Goal: Transaction & Acquisition: Purchase product/service

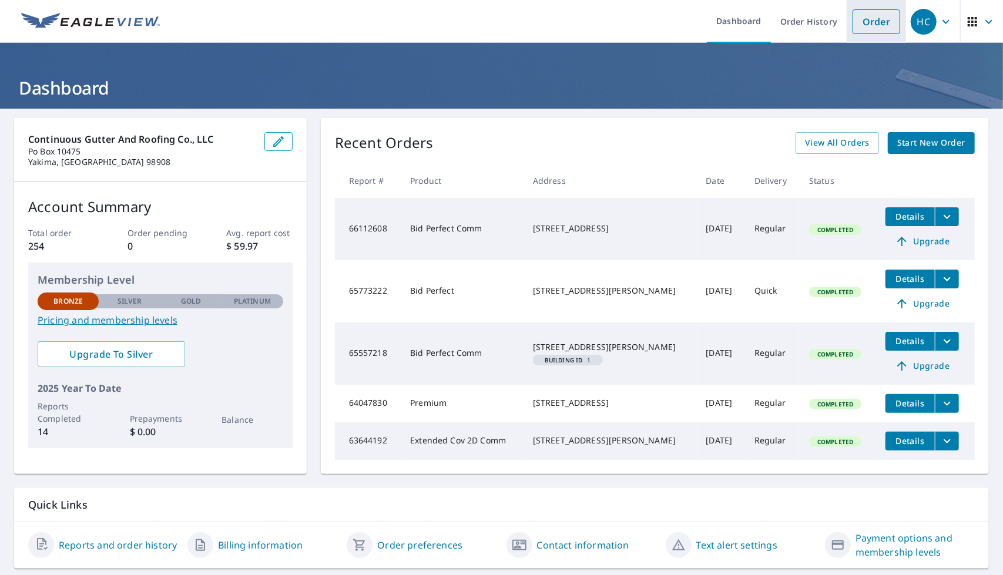
click at [871, 18] on link "Order" at bounding box center [877, 21] width 48 height 25
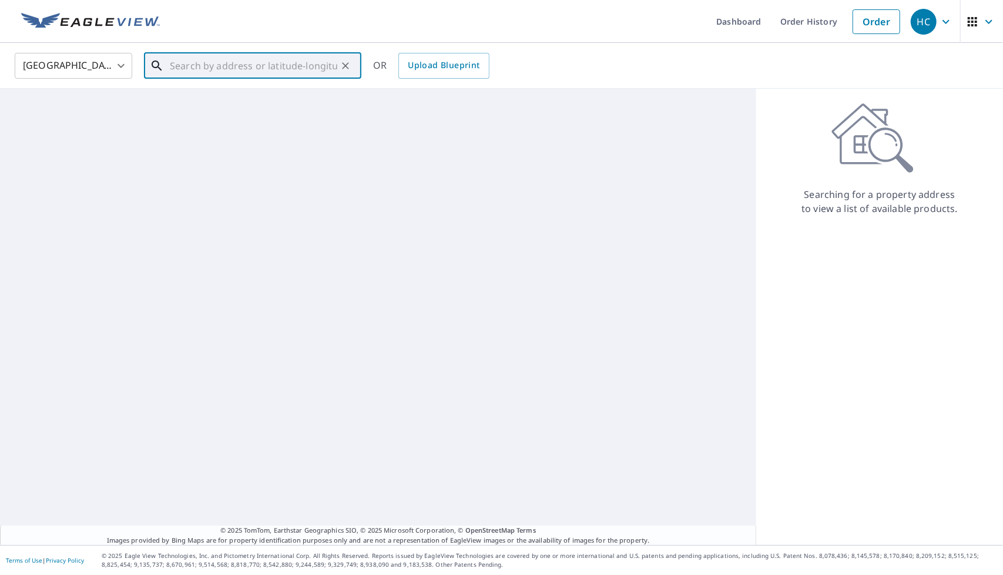
click at [268, 70] on input "text" at bounding box center [253, 65] width 167 height 33
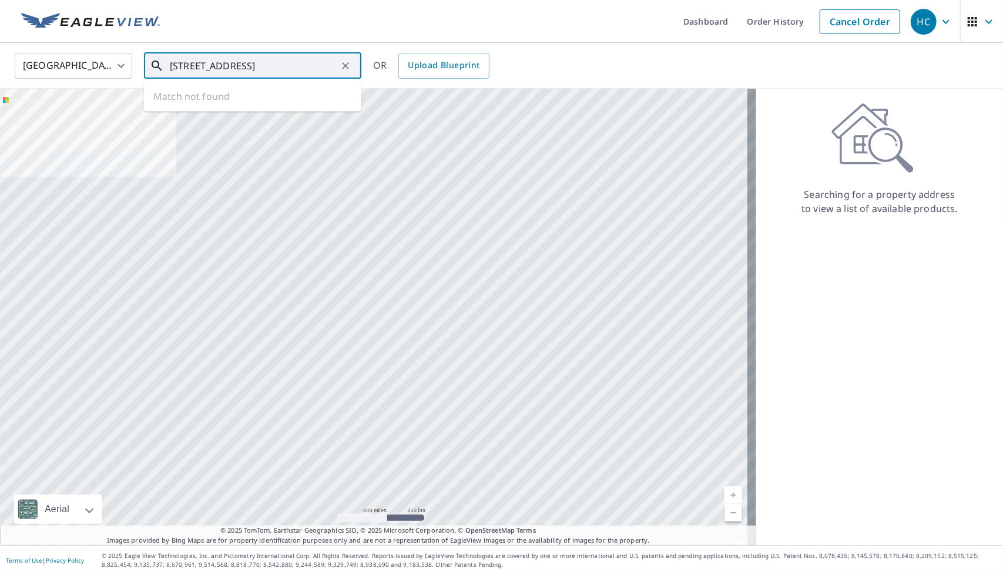
type input "[STREET_ADDRESS]"
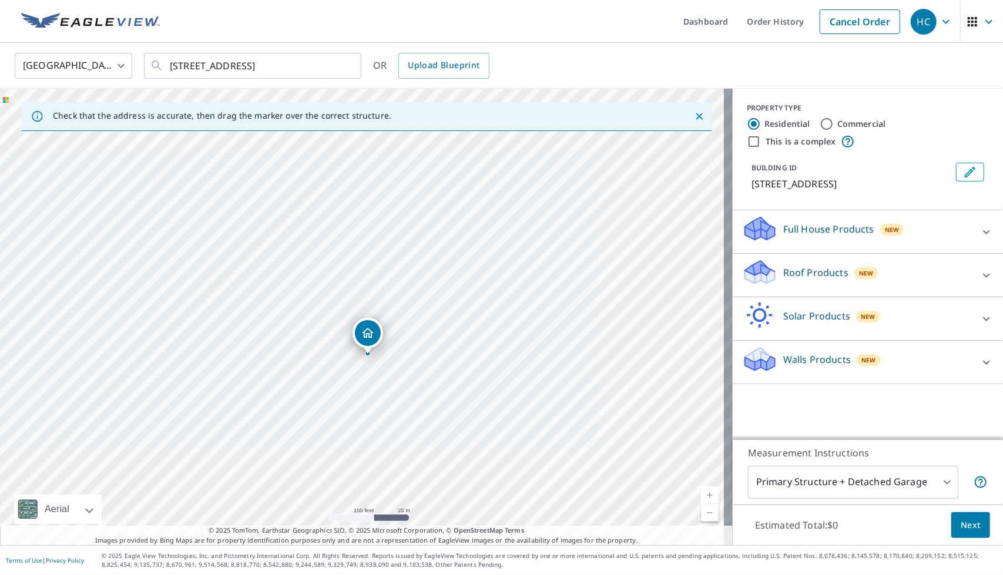
drag, startPoint x: 354, startPoint y: 245, endPoint x: 368, endPoint y: 327, distance: 83.5
click at [980, 283] on icon at bounding box center [987, 276] width 14 height 14
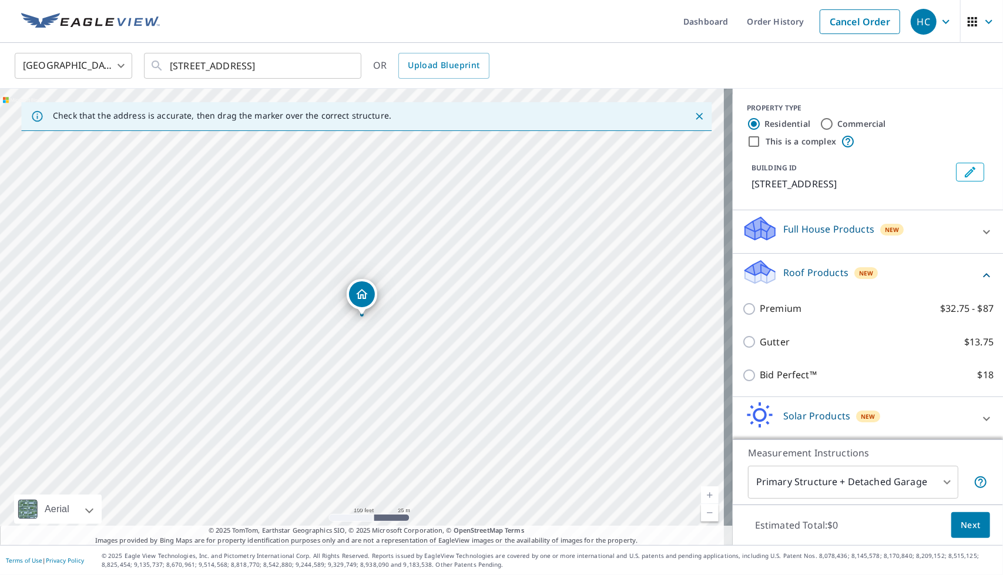
scroll to position [58, 0]
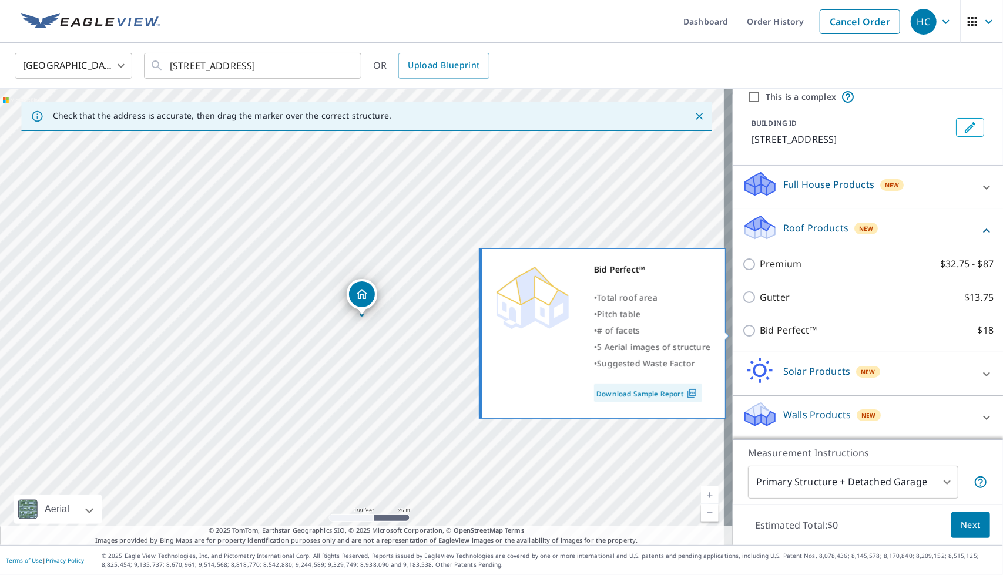
click at [742, 331] on input "Bid Perfect™ $18" at bounding box center [751, 331] width 18 height 14
checkbox input "true"
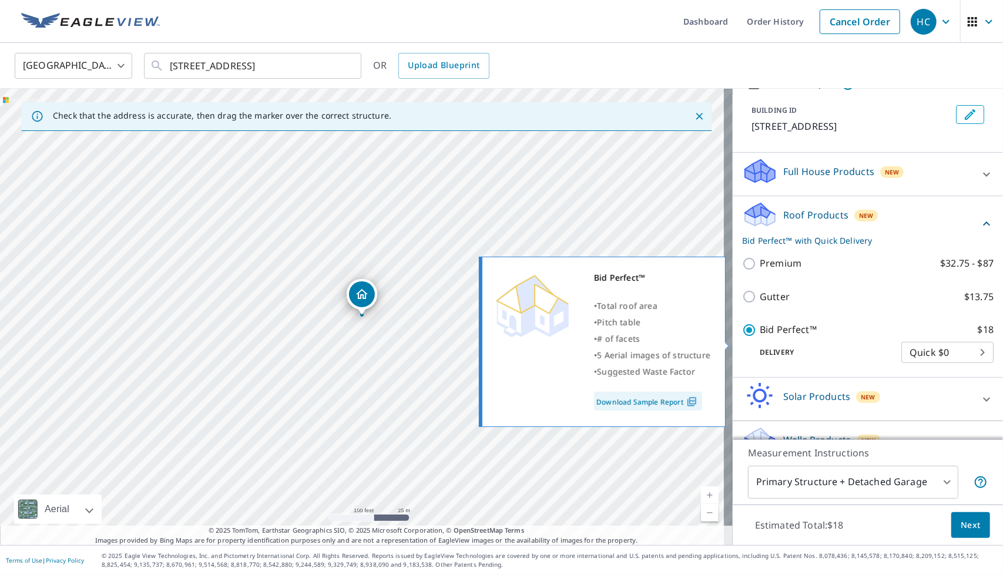
scroll to position [96, 0]
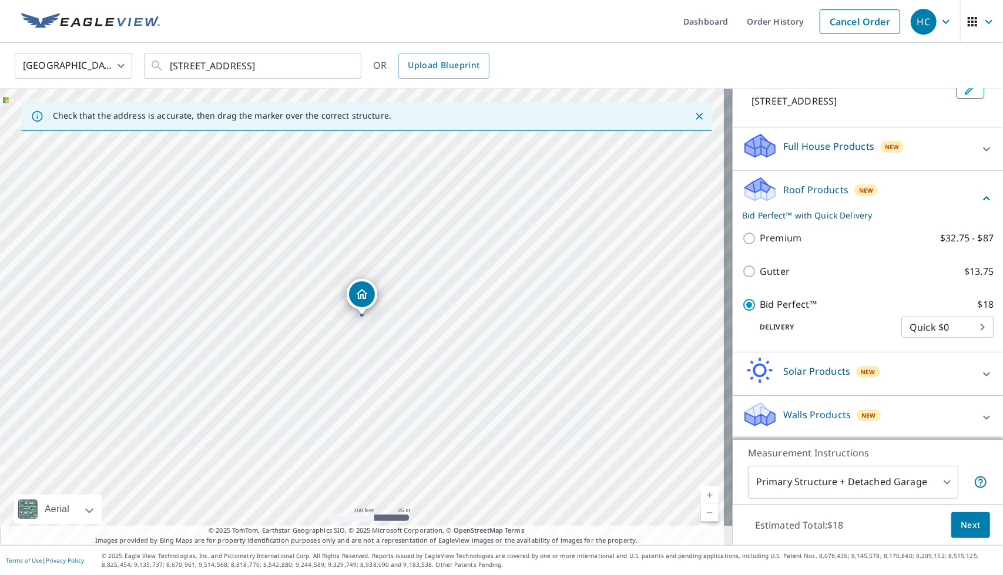
click at [968, 330] on body "HC HC Dashboard Order History Cancel Order HC United States [GEOGRAPHIC_DATA] ​…" at bounding box center [501, 287] width 1003 height 575
click at [854, 323] on div at bounding box center [501, 287] width 1003 height 575
click at [964, 524] on span "Next" at bounding box center [971, 525] width 20 height 15
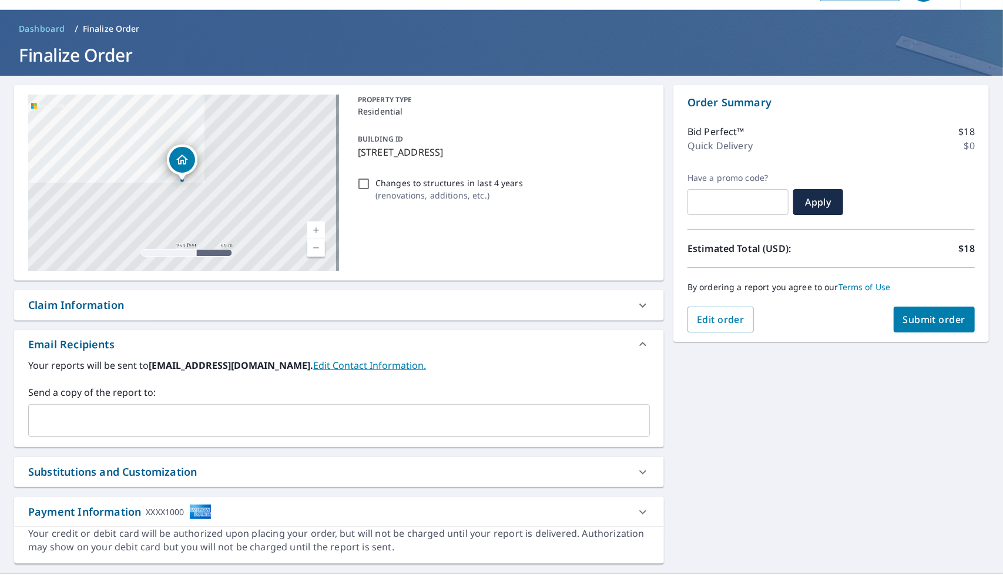
scroll to position [59, 0]
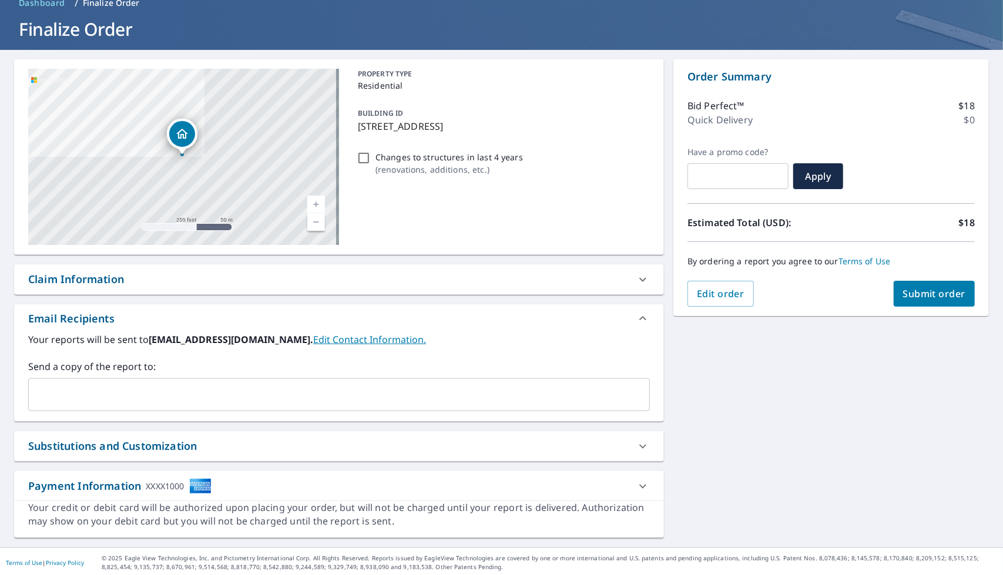
click at [949, 294] on span "Submit order" at bounding box center [934, 293] width 63 height 13
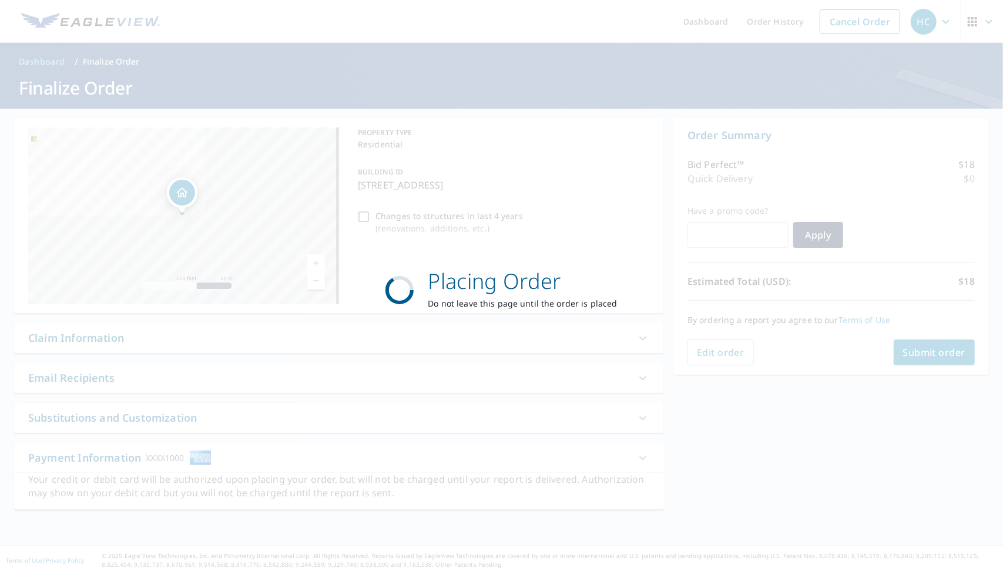
scroll to position [0, 0]
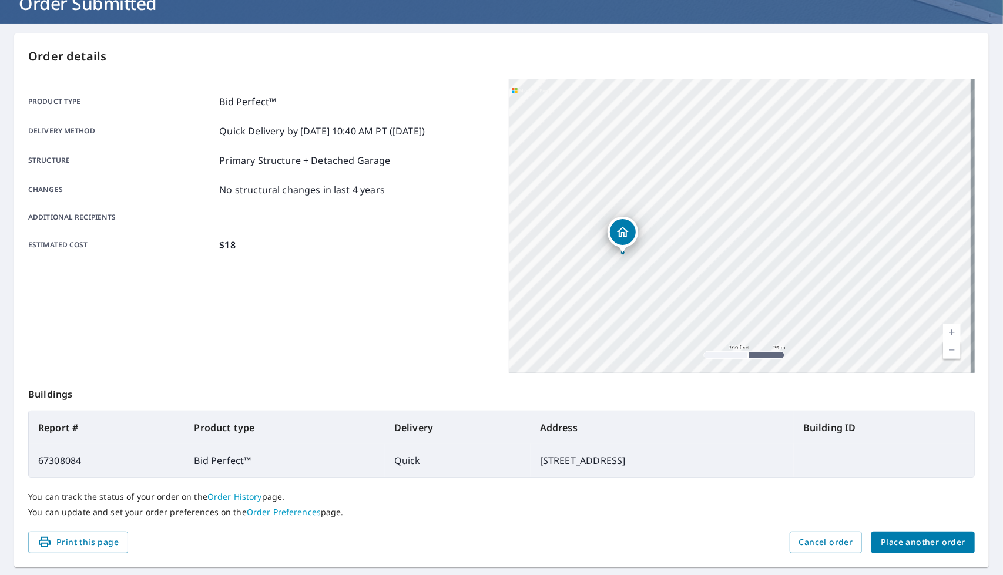
scroll to position [115, 0]
